Goal: Book appointment/travel/reservation

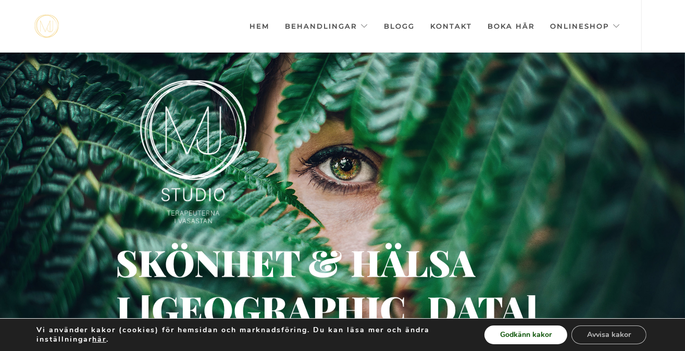
click at [534, 327] on button "Godkänn kakor" at bounding box center [525, 335] width 83 height 19
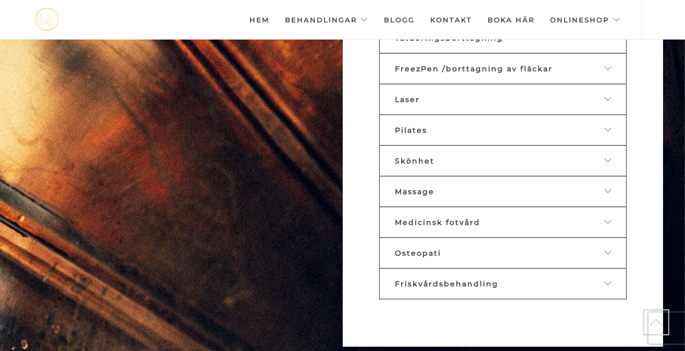
scroll to position [583, 0]
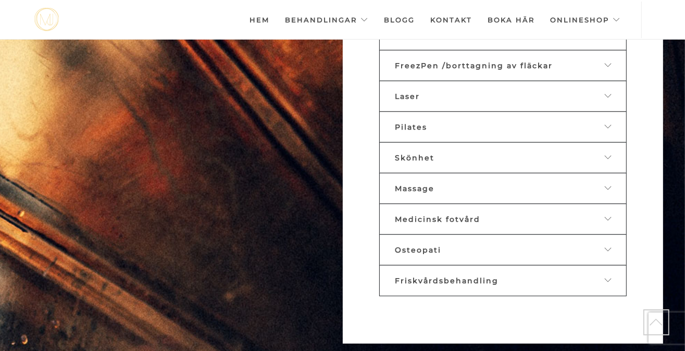
click at [489, 204] on link "Medicinsk fotvård" at bounding box center [502, 219] width 247 height 31
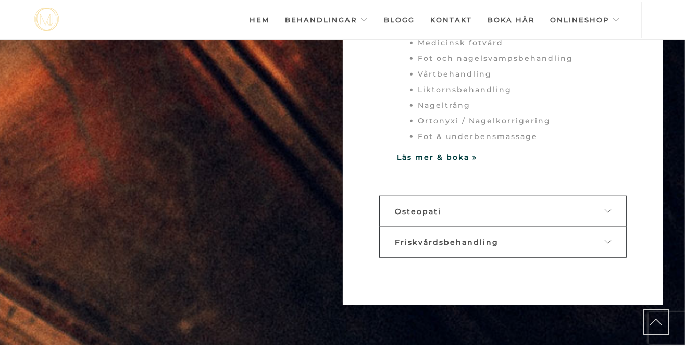
scroll to position [805, 0]
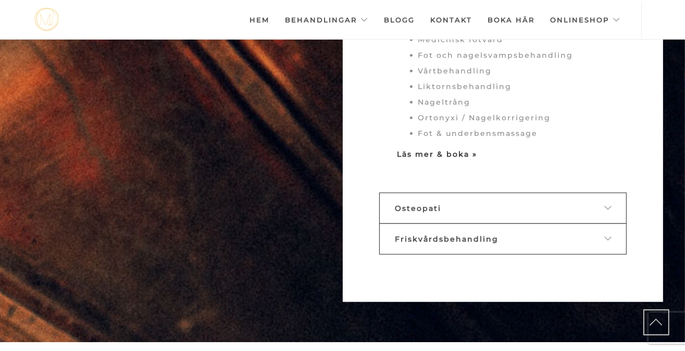
click at [447, 149] on strong "Läs mer & boka »" at bounding box center [437, 153] width 80 height 9
click at [454, 149] on strong "Läs mer & boka »" at bounding box center [437, 153] width 80 height 9
click at [521, 17] on link "Boka här" at bounding box center [511, 20] width 47 height 36
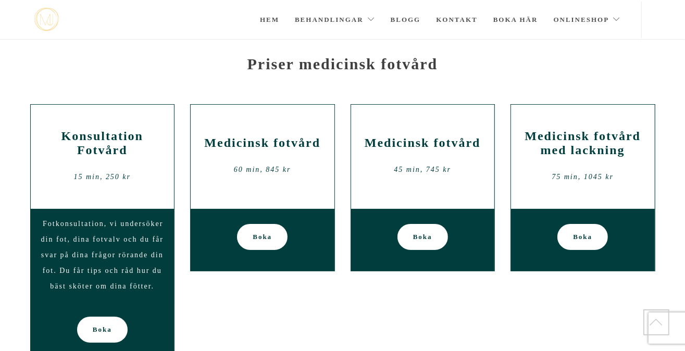
scroll to position [69, 0]
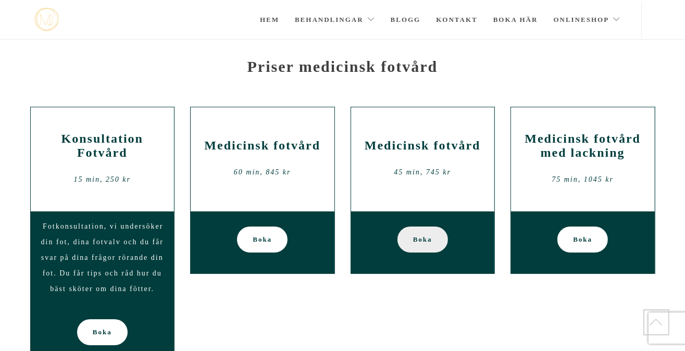
click at [428, 237] on span "Boka" at bounding box center [422, 240] width 19 height 26
